Goal: Navigation & Orientation: Go to known website

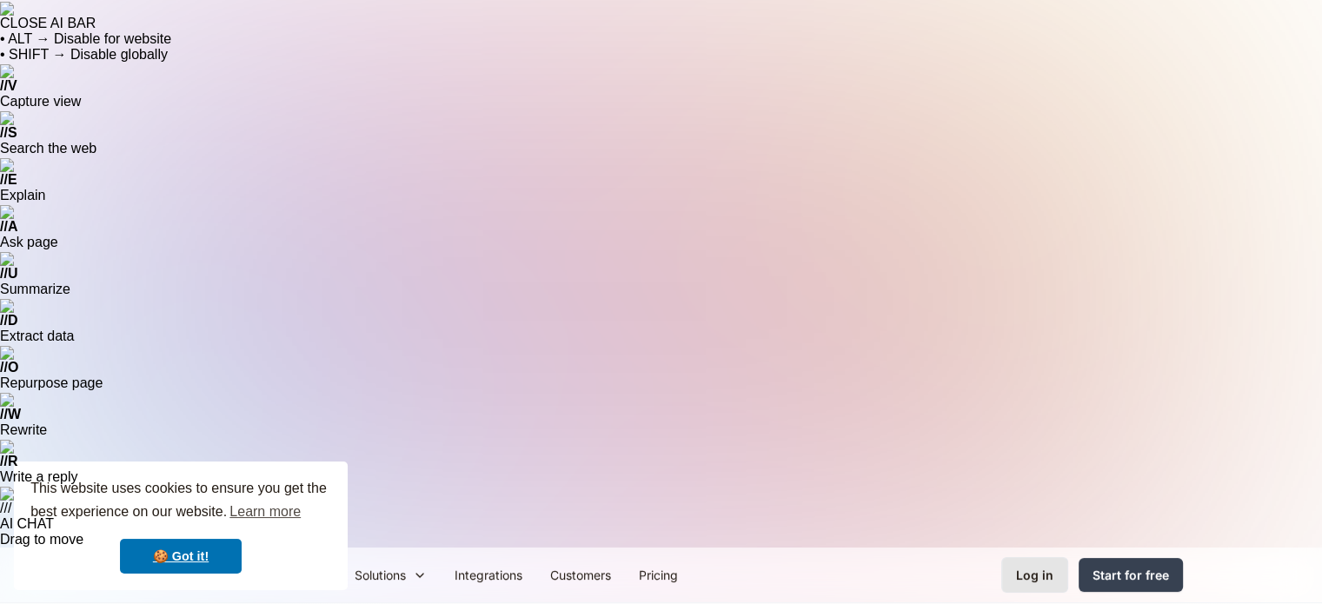
click at [1018, 566] on div "Log in" at bounding box center [1034, 575] width 37 height 18
